Goal: Task Accomplishment & Management: Complete application form

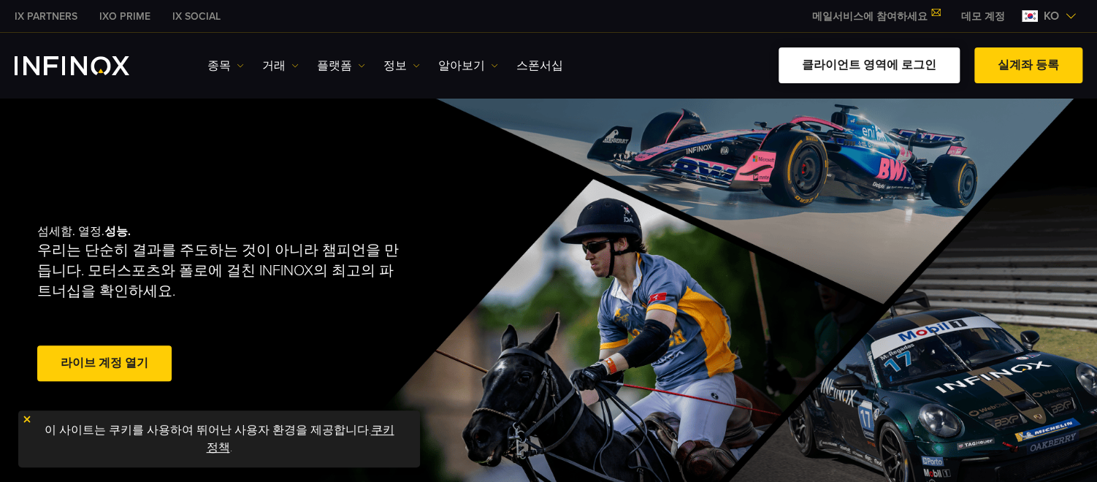
click at [893, 70] on link "클라이언트 영역에 로그인" at bounding box center [869, 65] width 181 height 36
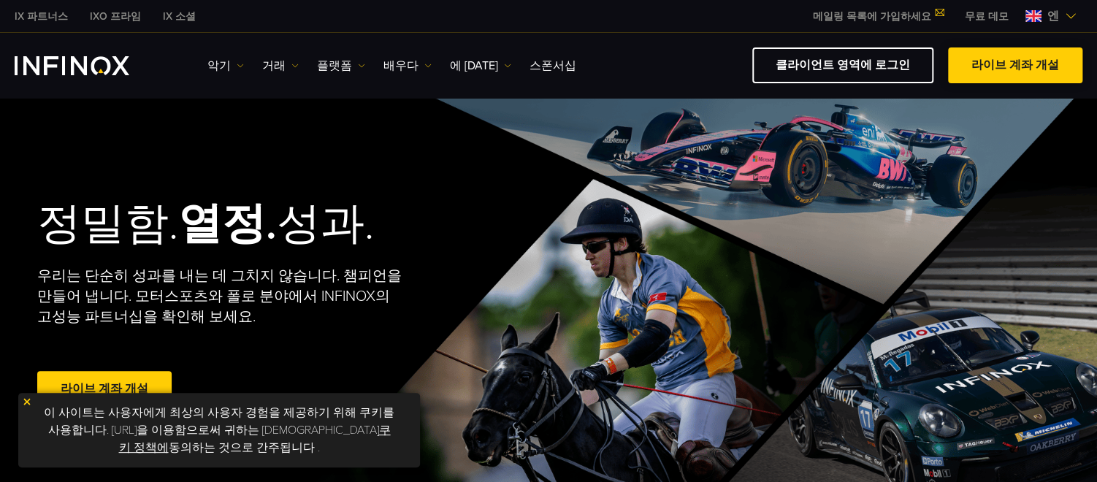
click at [990, 66] on font "라이브 계좌 개설" at bounding box center [1015, 65] width 88 height 15
click at [1071, 20] on img at bounding box center [1071, 16] width 12 height 12
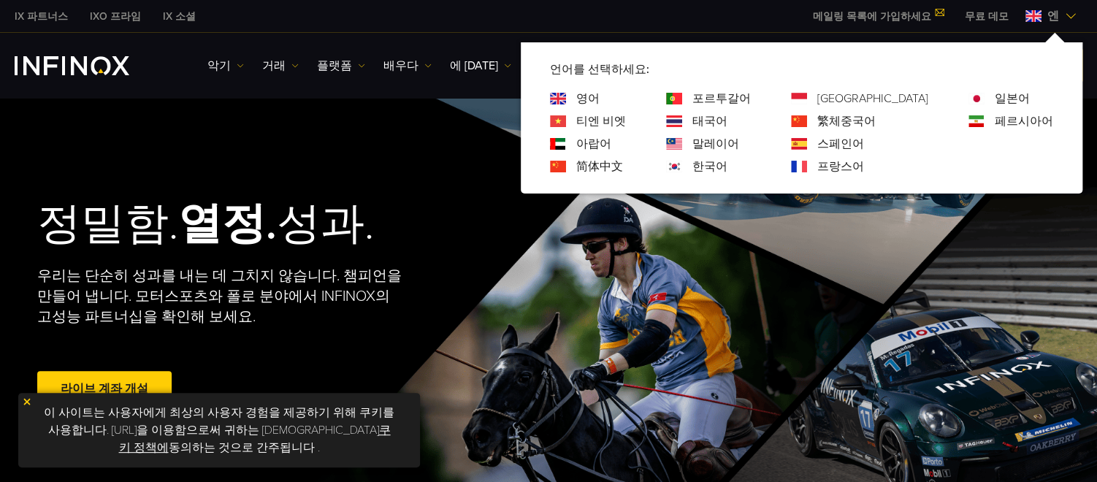
click at [726, 169] on font "한국어" at bounding box center [709, 166] width 35 height 15
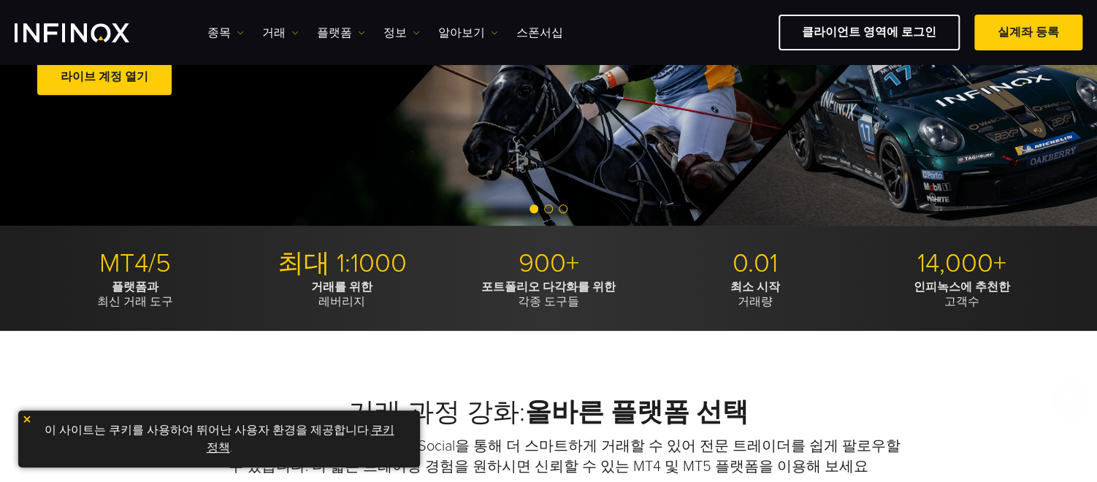
scroll to position [219, 0]
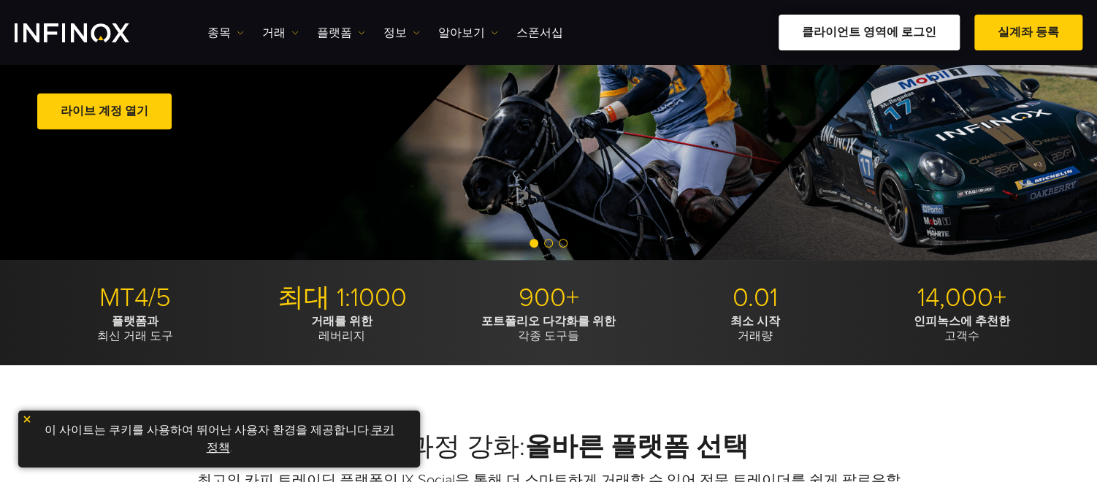
click at [877, 41] on link "클라이언트 영역에 로그인" at bounding box center [869, 33] width 181 height 36
